Goal: Complete application form: Complete application form

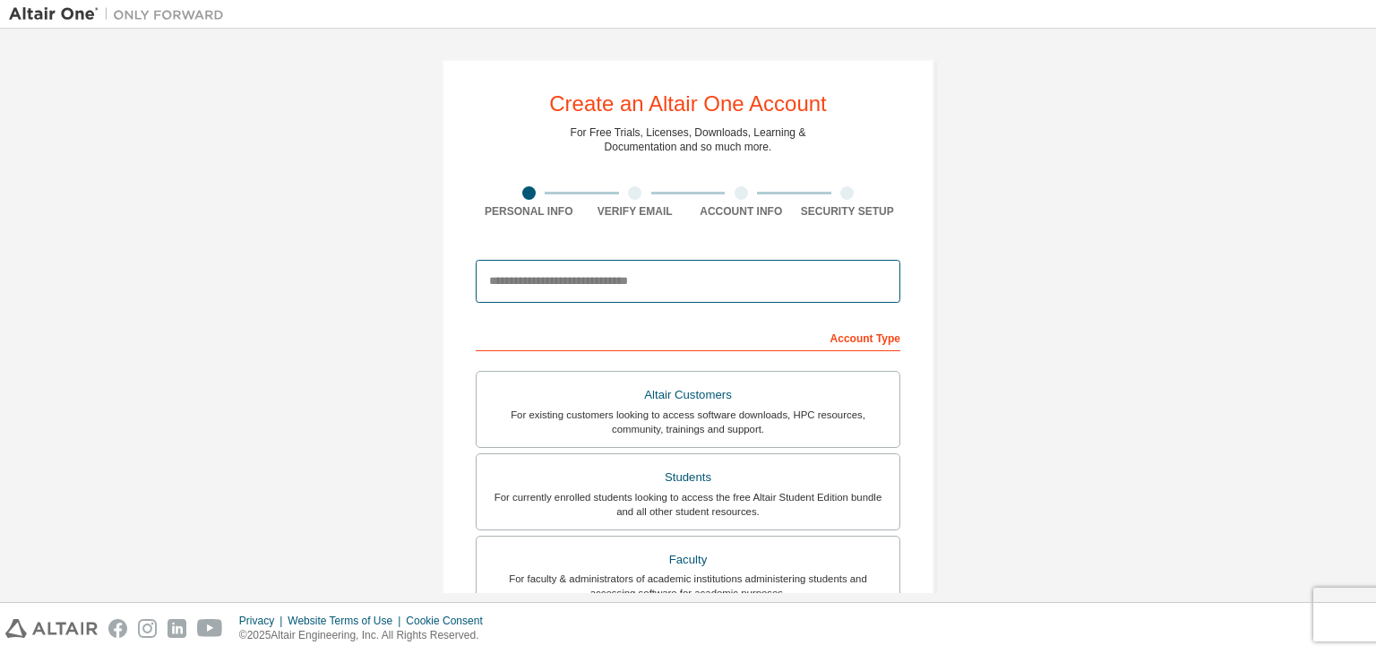
click at [512, 295] on input "email" at bounding box center [688, 281] width 425 height 43
type input "**********"
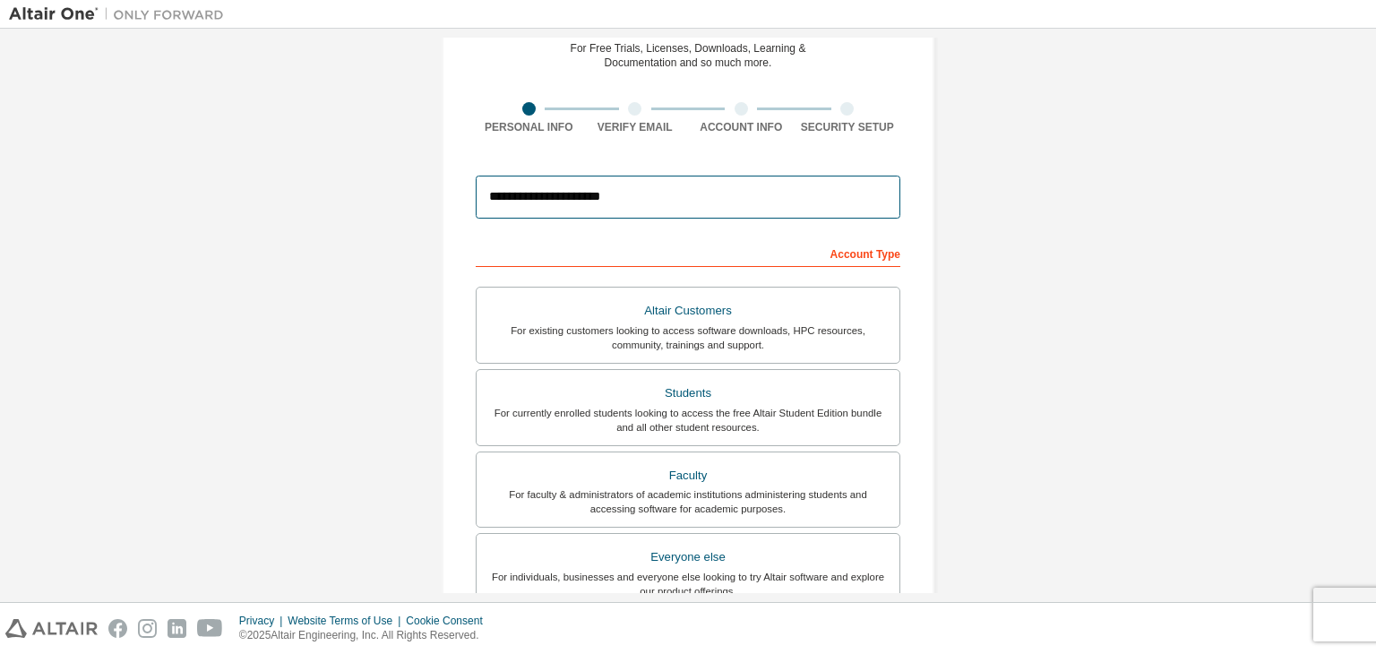
scroll to position [82, 0]
click at [593, 204] on input "**********" at bounding box center [688, 199] width 425 height 43
click at [545, 181] on input "**********" at bounding box center [688, 199] width 425 height 43
click at [535, 205] on input "**********" at bounding box center [688, 199] width 425 height 43
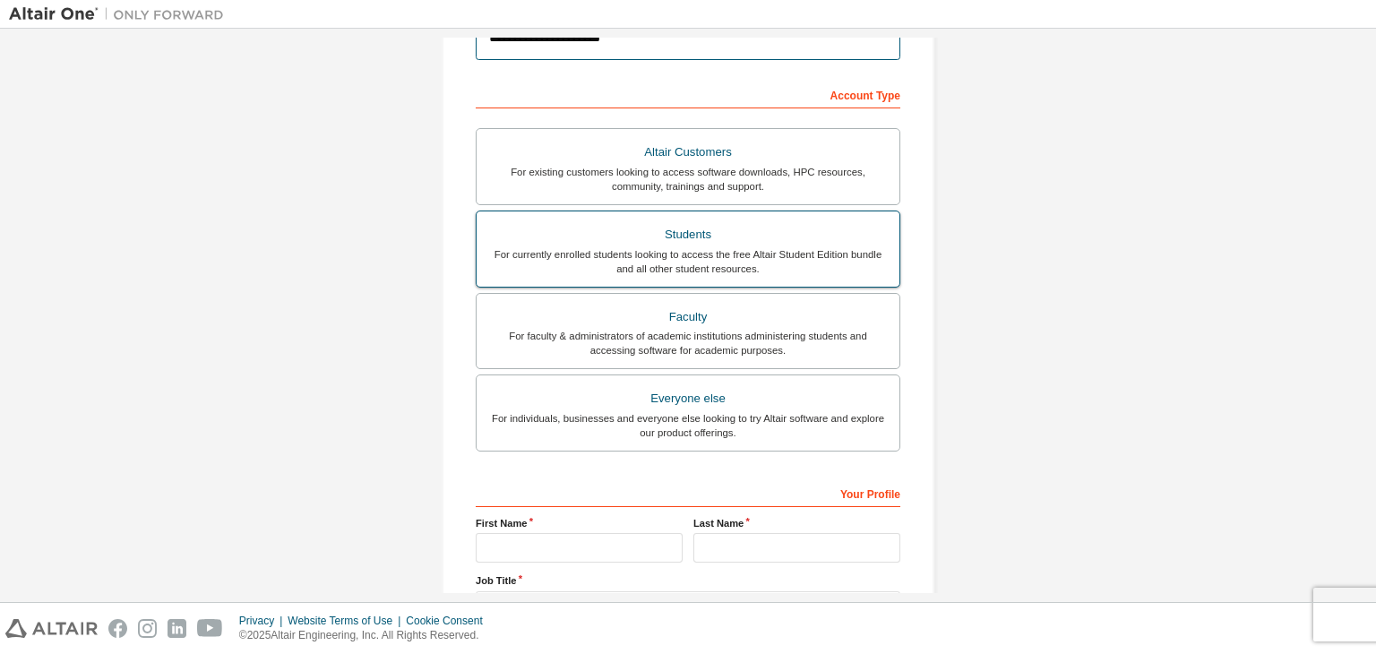
scroll to position [244, 0]
click at [571, 270] on div "For currently enrolled students looking to access the free Altair Student Editi…" at bounding box center [687, 260] width 401 height 29
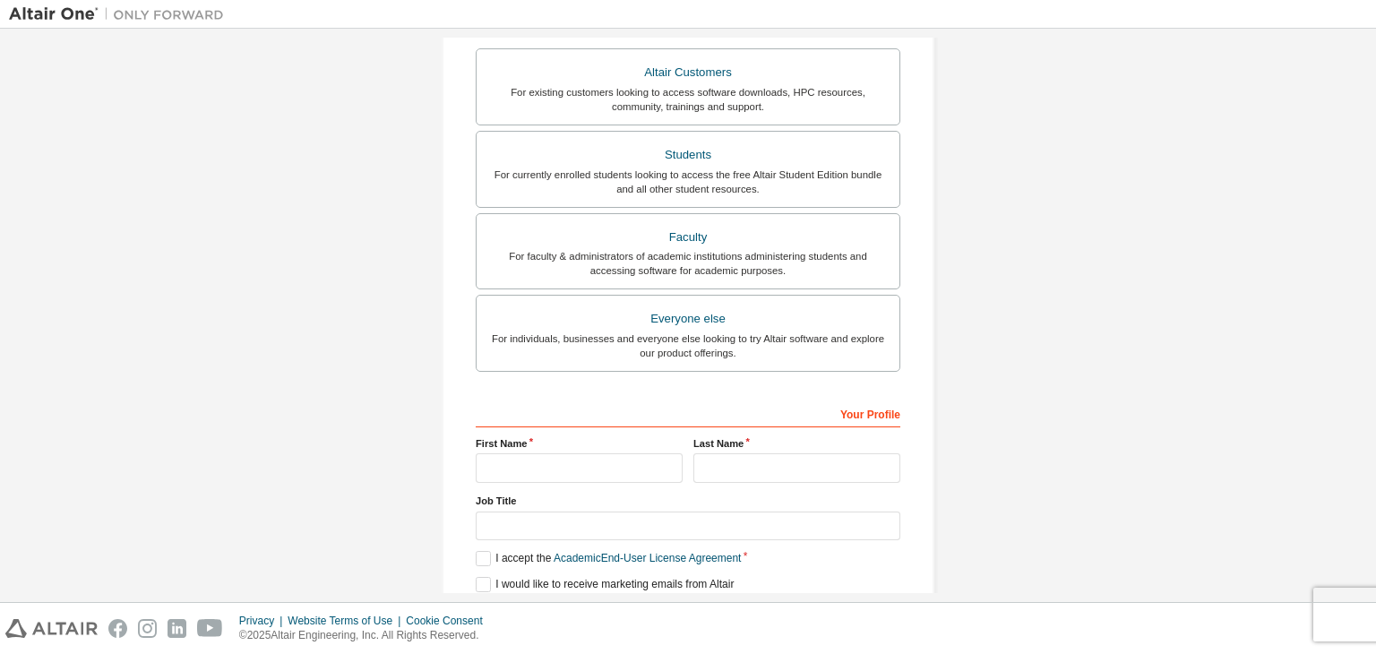
scroll to position [390, 0]
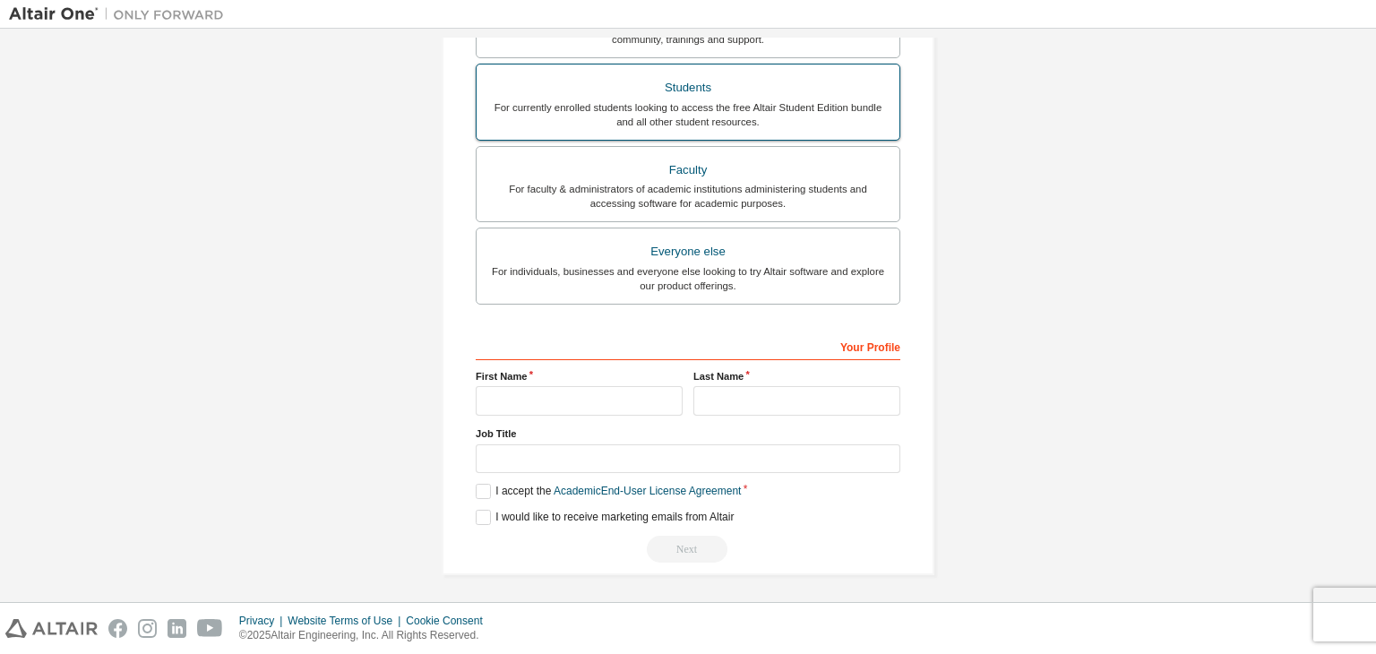
click at [596, 116] on div "For currently enrolled students looking to access the free Altair Student Editi…" at bounding box center [687, 114] width 401 height 29
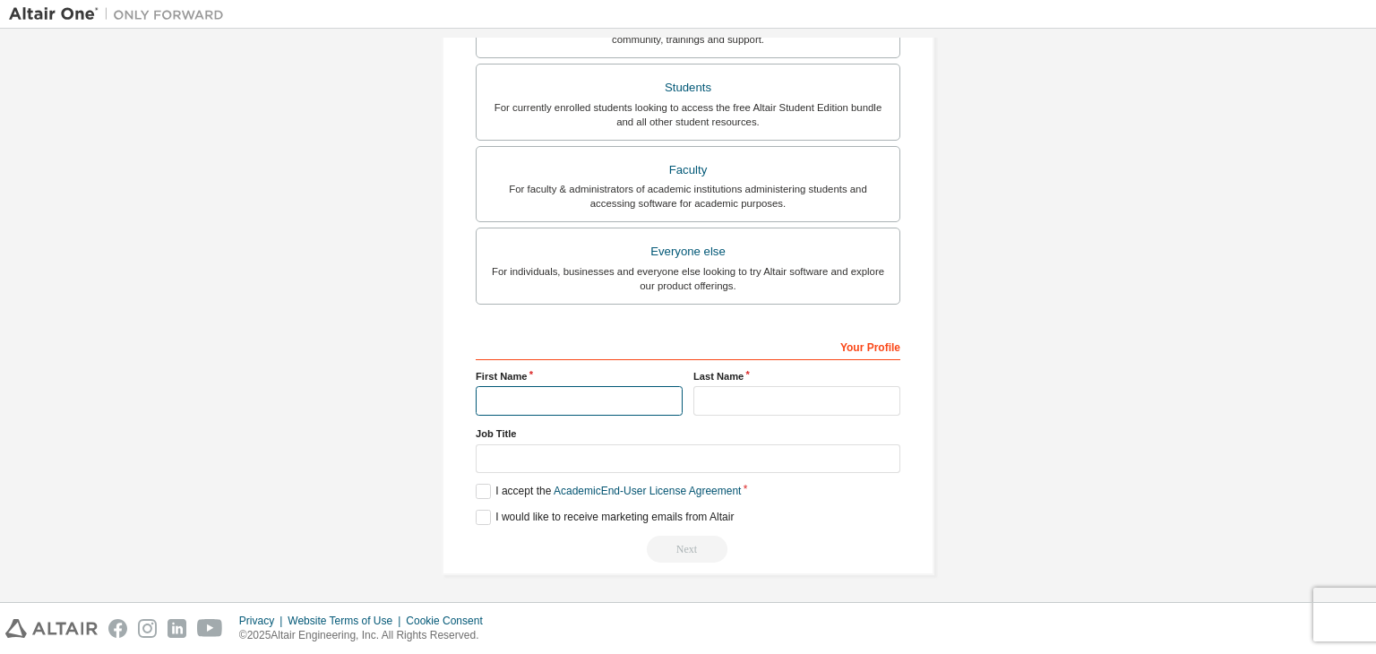
click at [506, 397] on input "text" at bounding box center [579, 401] width 207 height 30
type input "*"
type input "******"
click at [708, 402] on input "text" at bounding box center [796, 401] width 207 height 30
type input "**"
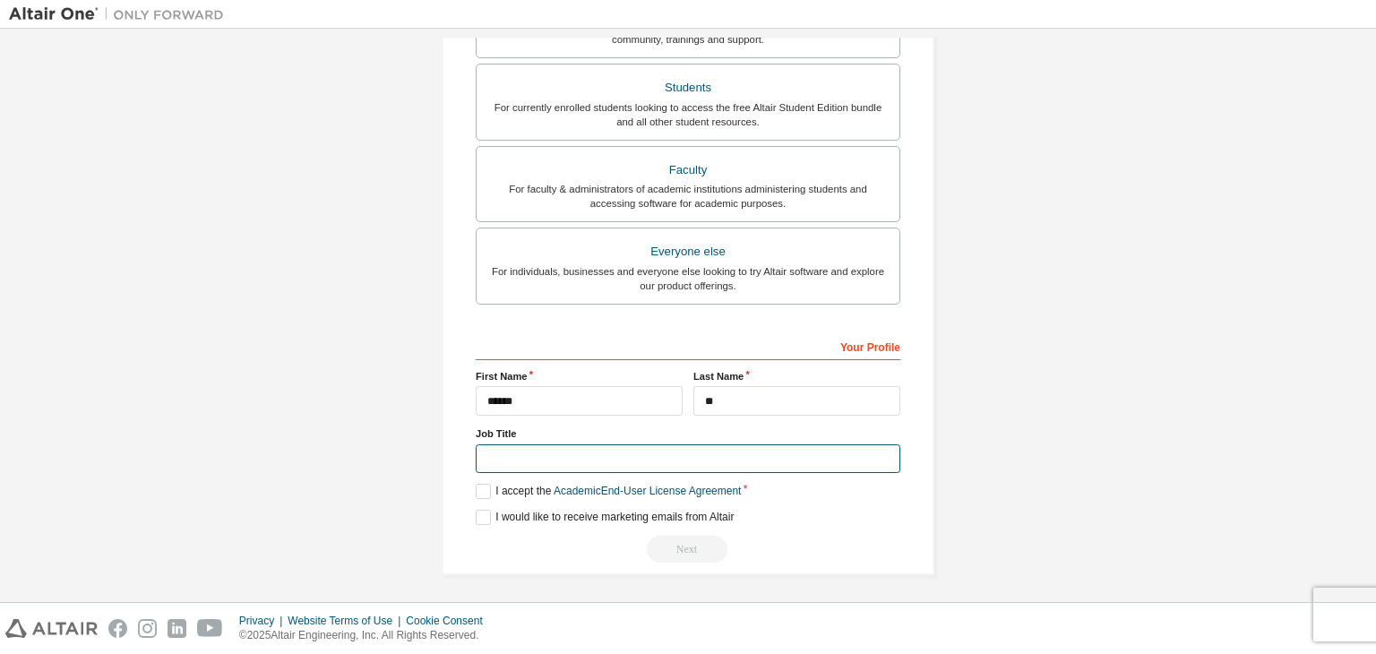
click at [506, 450] on input "text" at bounding box center [688, 459] width 425 height 30
click at [477, 488] on label "I accept the Academic End-User License Agreement" at bounding box center [608, 491] width 265 height 15
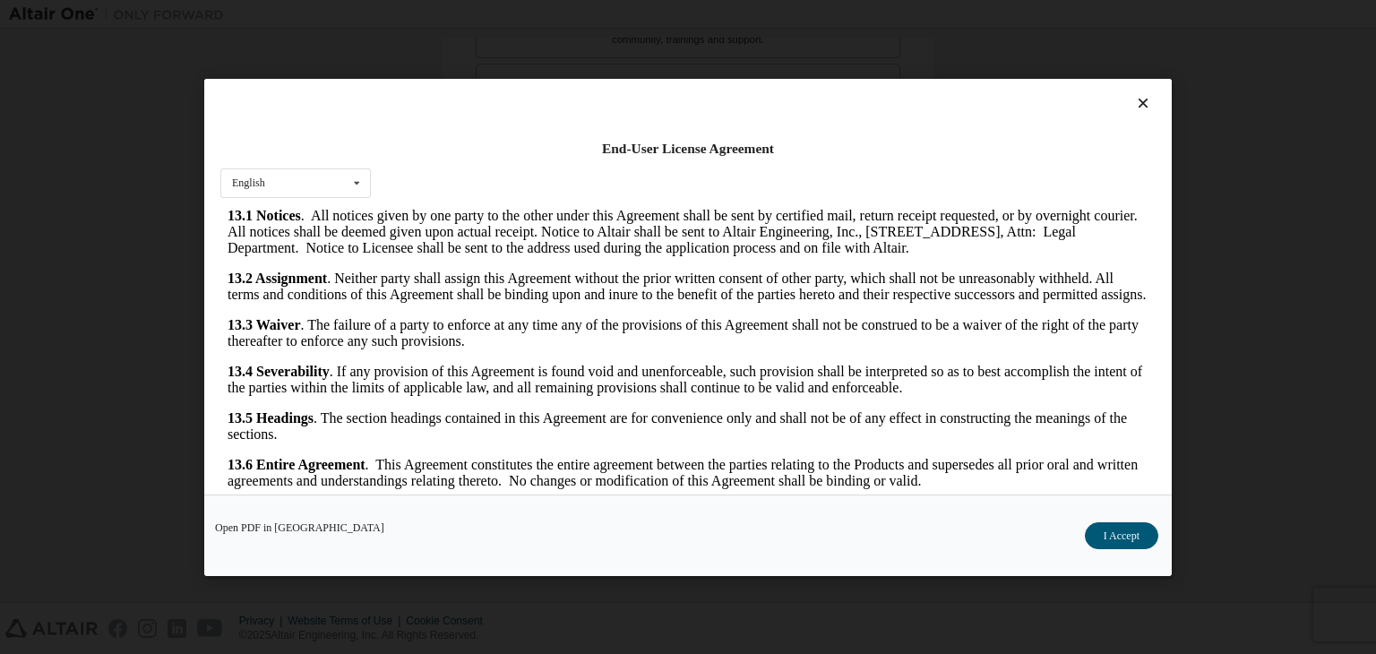
scroll to position [29, 0]
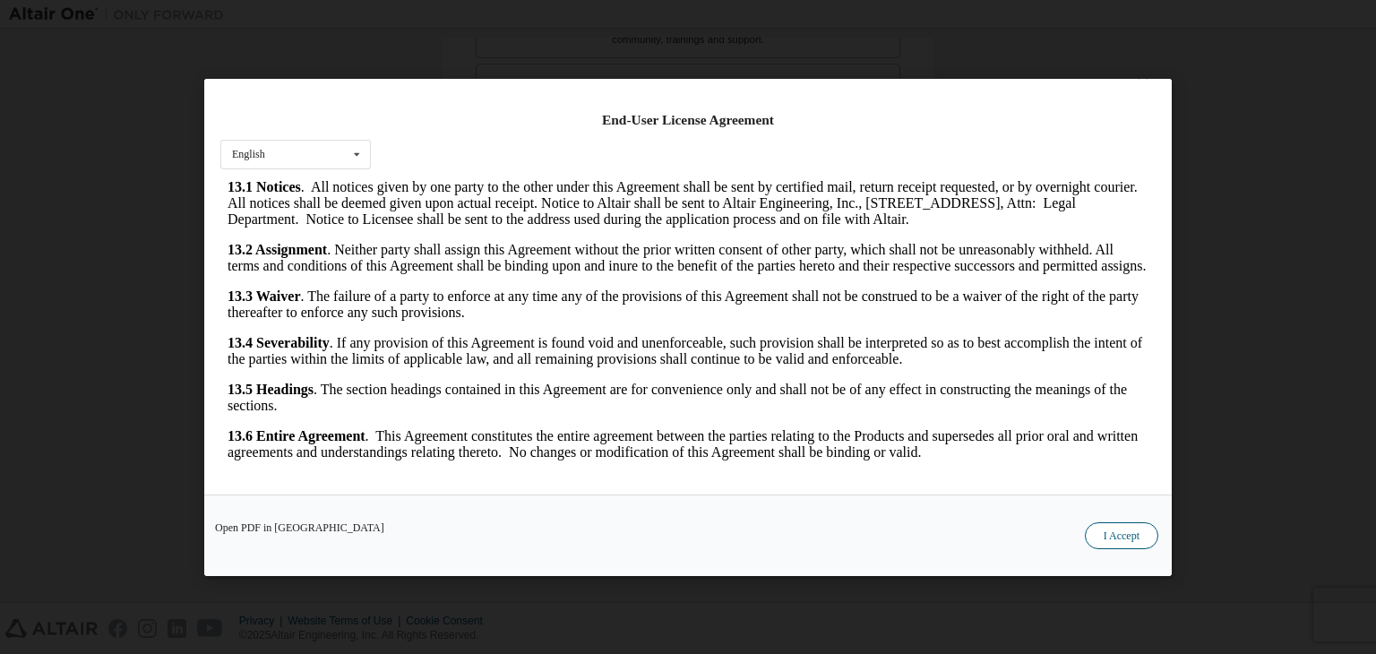
click at [1111, 536] on button "I Accept" at bounding box center [1121, 535] width 73 height 27
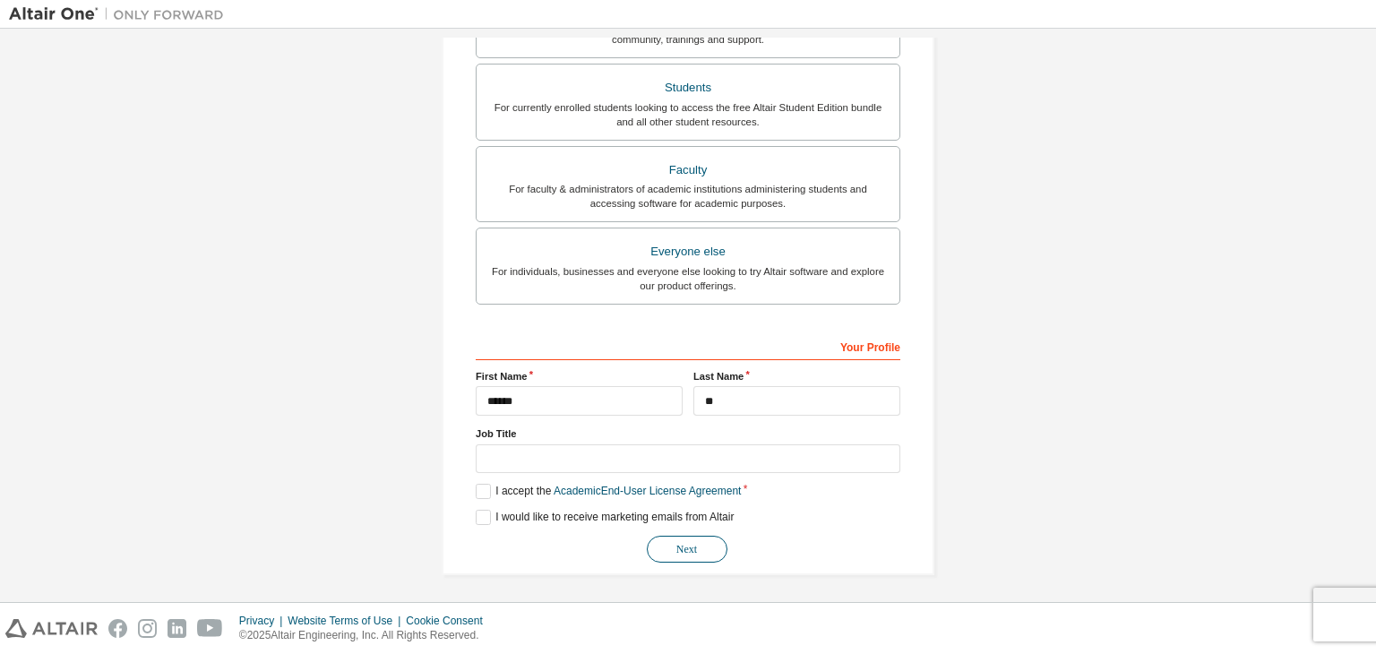
click at [660, 538] on button "Next" at bounding box center [687, 549] width 81 height 27
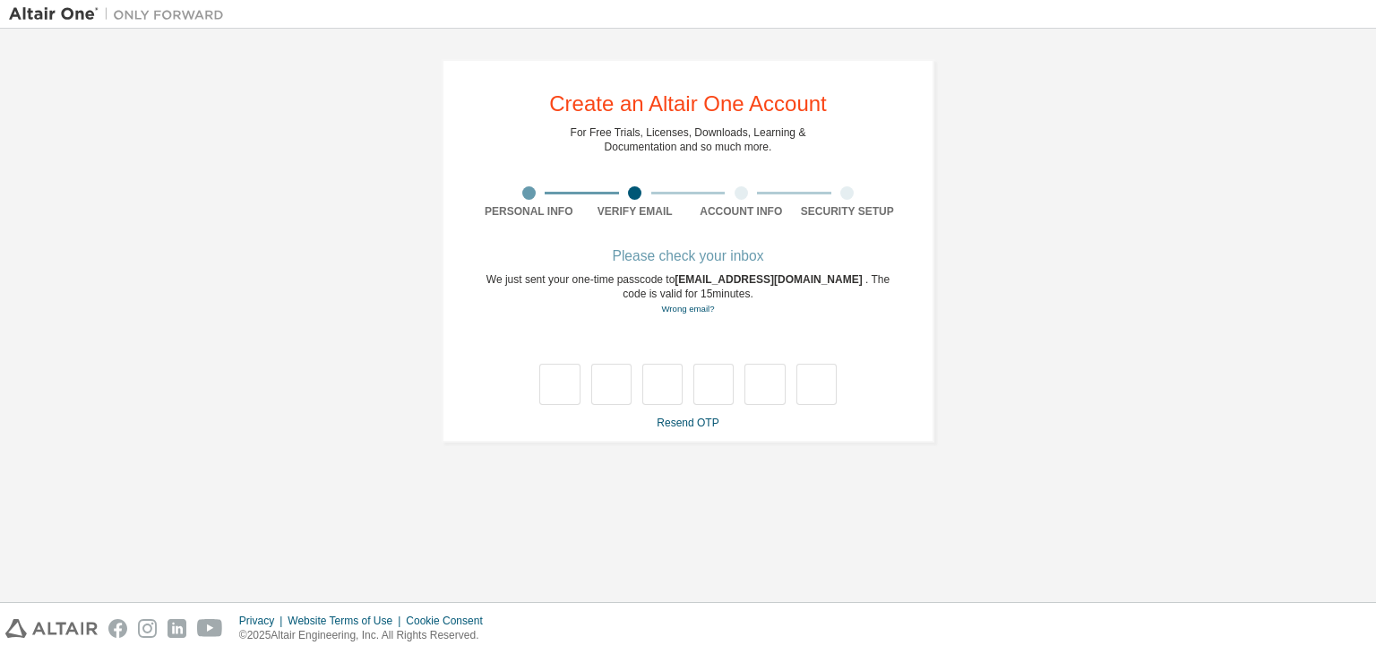
type input "*"
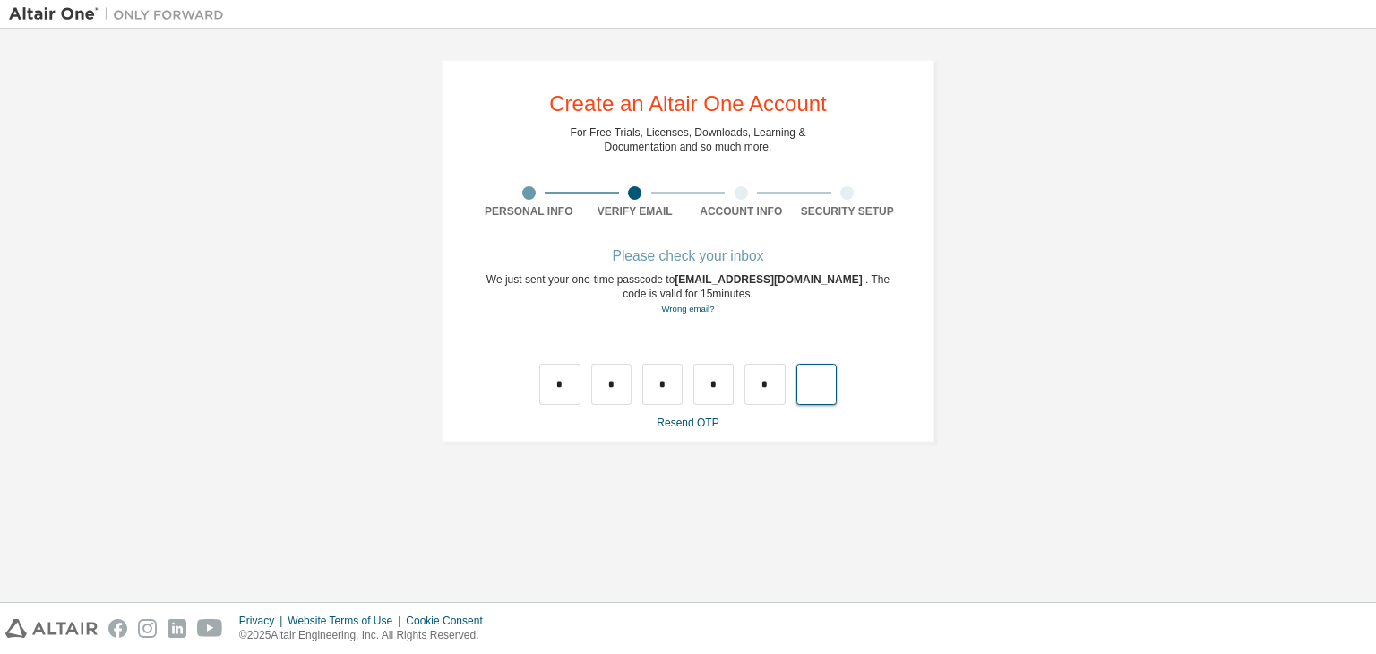
type input "*"
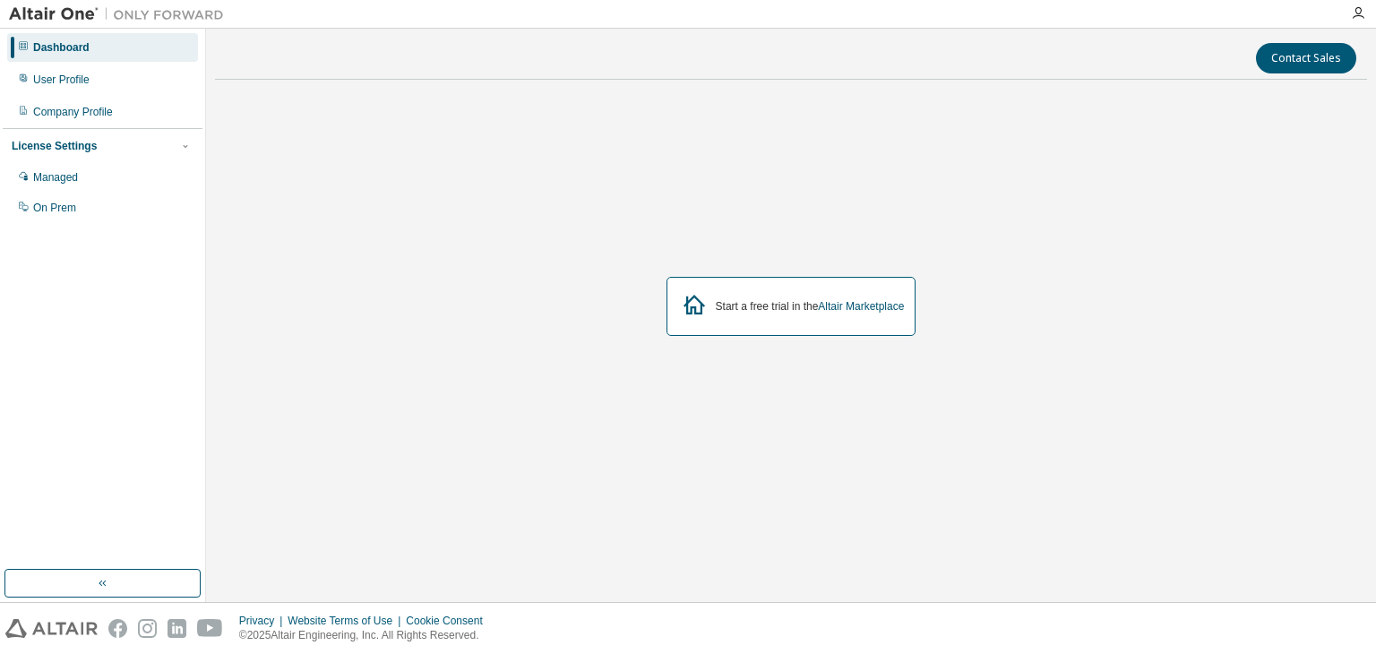
click at [761, 309] on div "Start a free trial in the Altair Marketplace" at bounding box center [810, 306] width 189 height 14
click at [691, 307] on icon at bounding box center [693, 305] width 21 height 20
click at [752, 304] on div "Start a free trial in the Altair Marketplace" at bounding box center [810, 306] width 189 height 14
click at [114, 581] on button "button" at bounding box center [102, 583] width 196 height 29
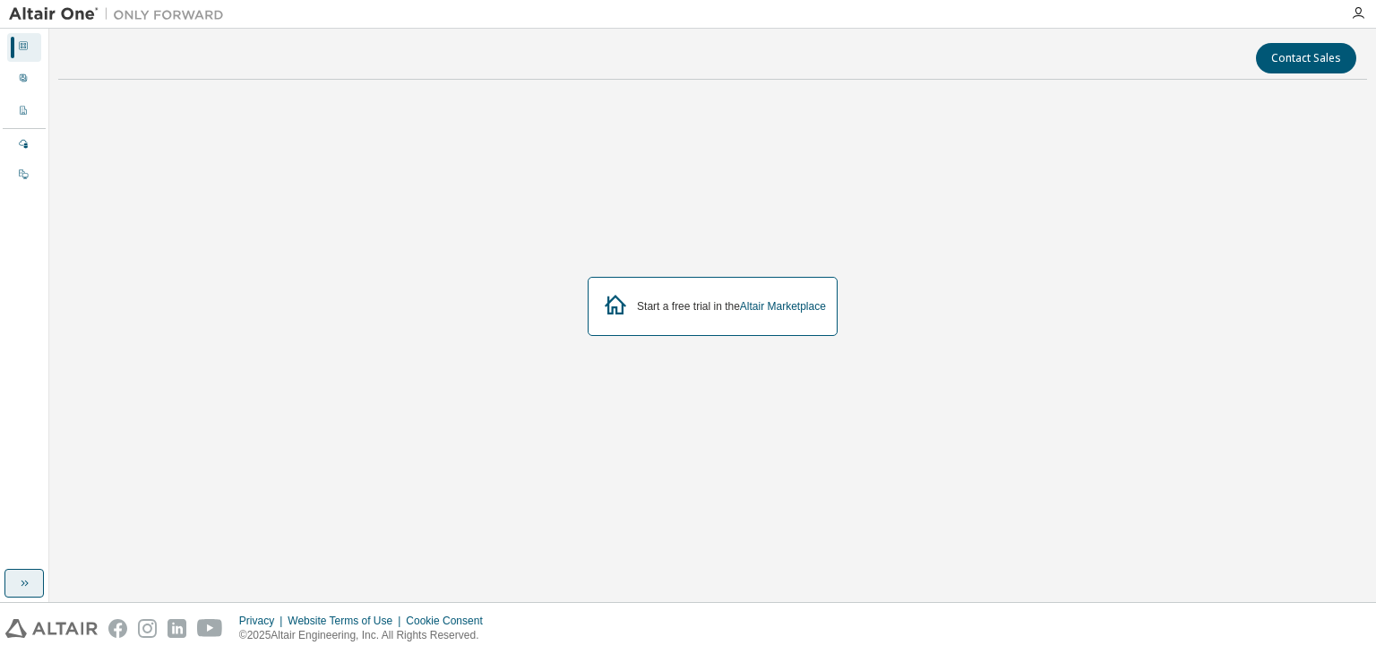
click at [17, 584] on icon "button" at bounding box center [24, 583] width 14 height 14
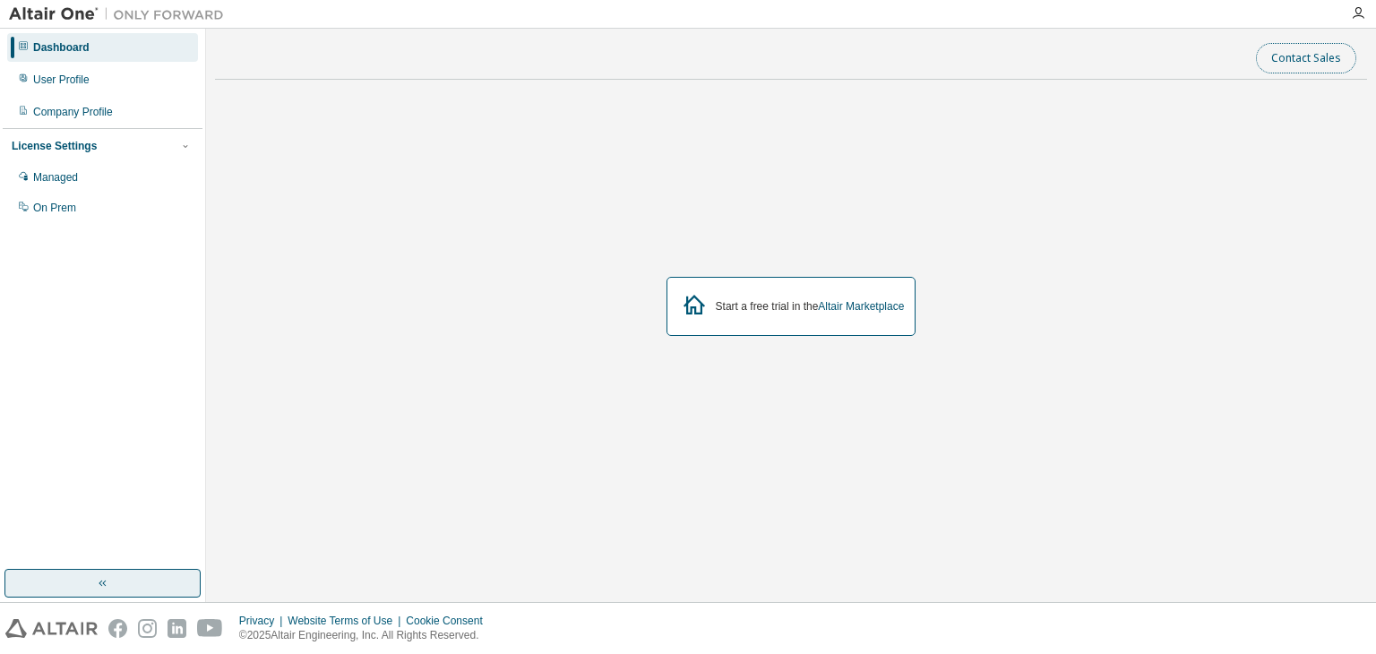
click at [1295, 46] on button "Contact Sales" at bounding box center [1306, 58] width 100 height 30
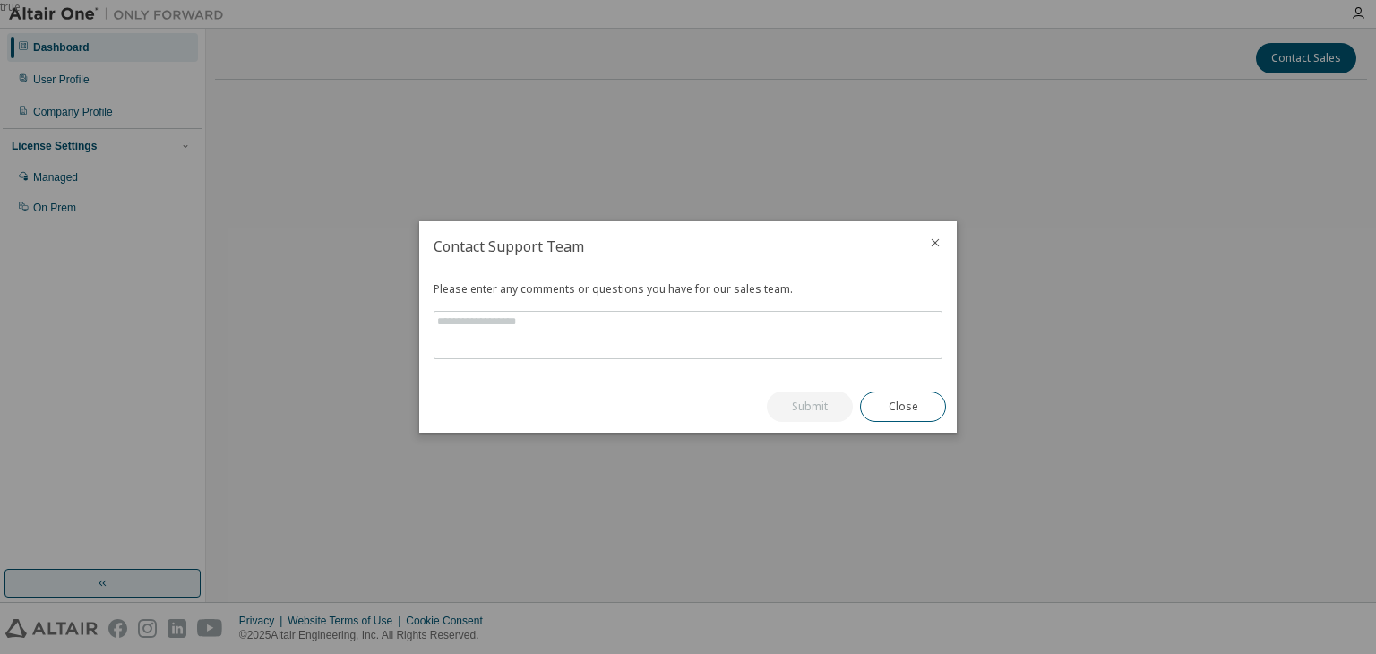
click at [931, 236] on icon "close" at bounding box center [935, 243] width 14 height 14
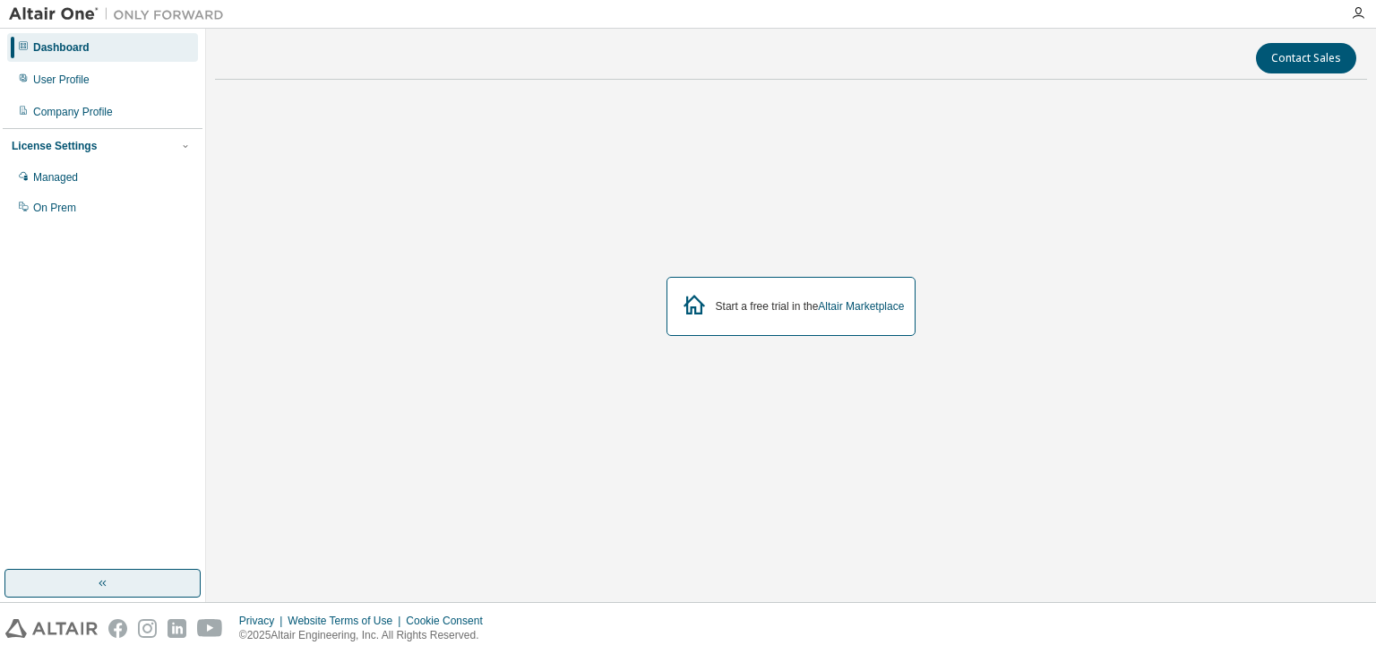
click at [859, 291] on div "Start a free trial in the Altair Marketplace" at bounding box center [791, 306] width 250 height 59
click at [705, 305] on icon at bounding box center [694, 304] width 32 height 32
